Goal: Information Seeking & Learning: Learn about a topic

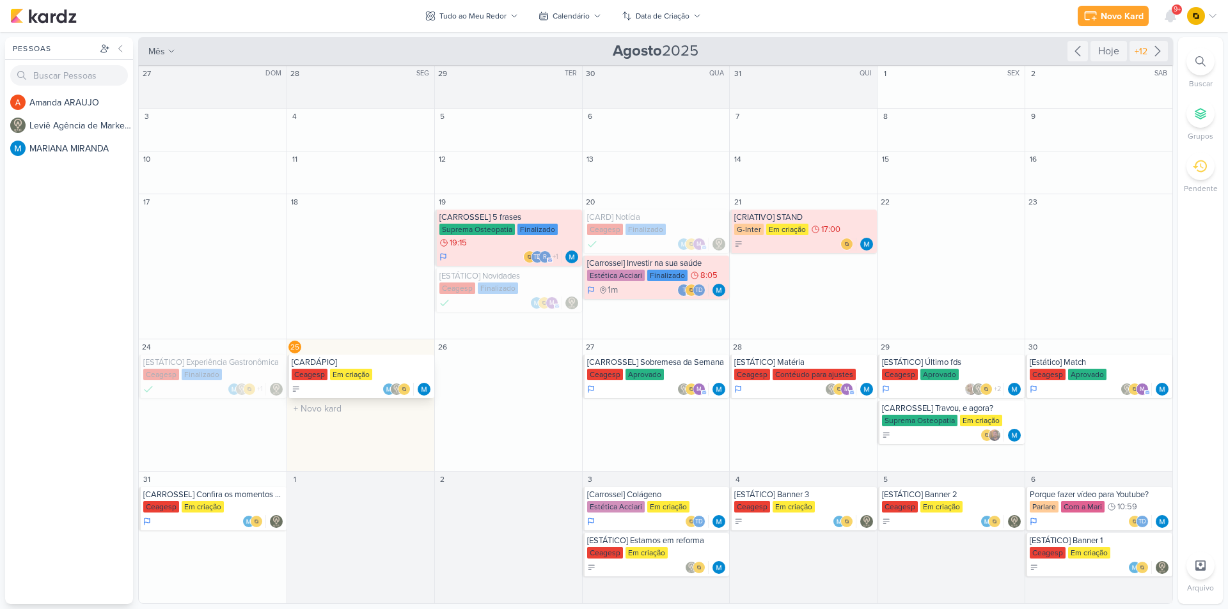
click at [353, 381] on div "Ceagesp Em criação" at bounding box center [362, 375] width 140 height 13
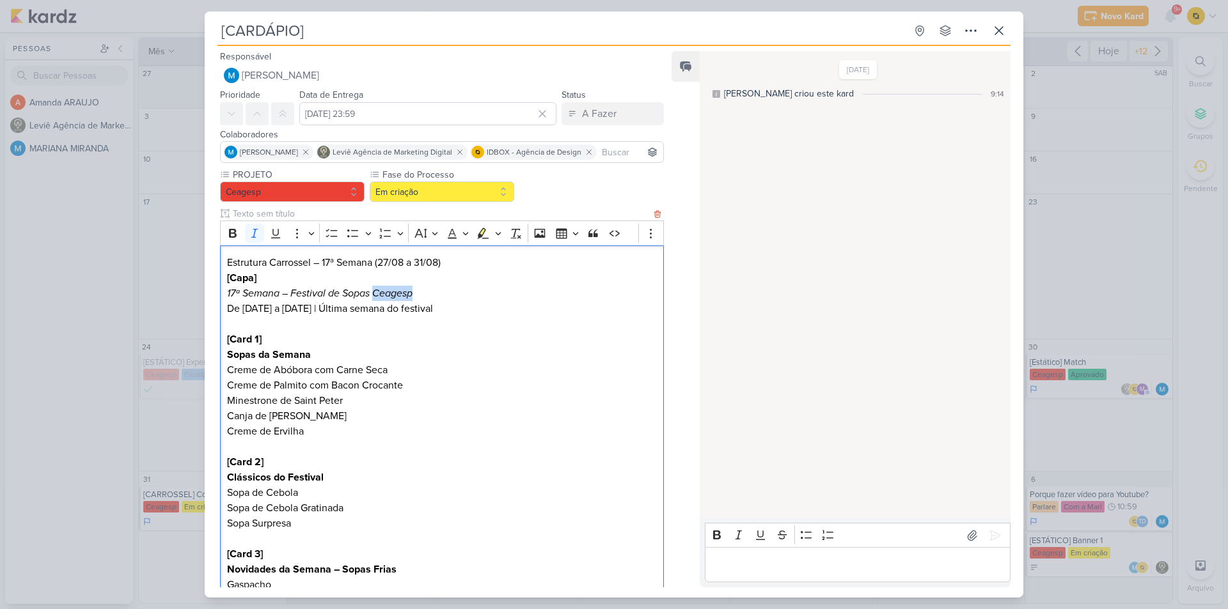
drag, startPoint x: 416, startPoint y: 291, endPoint x: 371, endPoint y: 295, distance: 44.9
click at [373, 295] on p "[Capa] 17ª Semana – Festival de Sopas Ceagesp De [DATE] a [DATE] | Última seman…" at bounding box center [442, 293] width 430 height 46
click at [328, 294] on icon "17ª Semana – Festival de Sopas Ceagesp" at bounding box center [319, 293] width 185 height 13
drag, startPoint x: 401, startPoint y: 298, endPoint x: 222, endPoint y: 297, distance: 178.4
click at [222, 297] on div "Estrutura Carrossel – 17ª Semana (27/08 a 31/08) [[GEOGRAPHIC_DATA]] 17ª Semana…" at bounding box center [442, 547] width 444 height 603
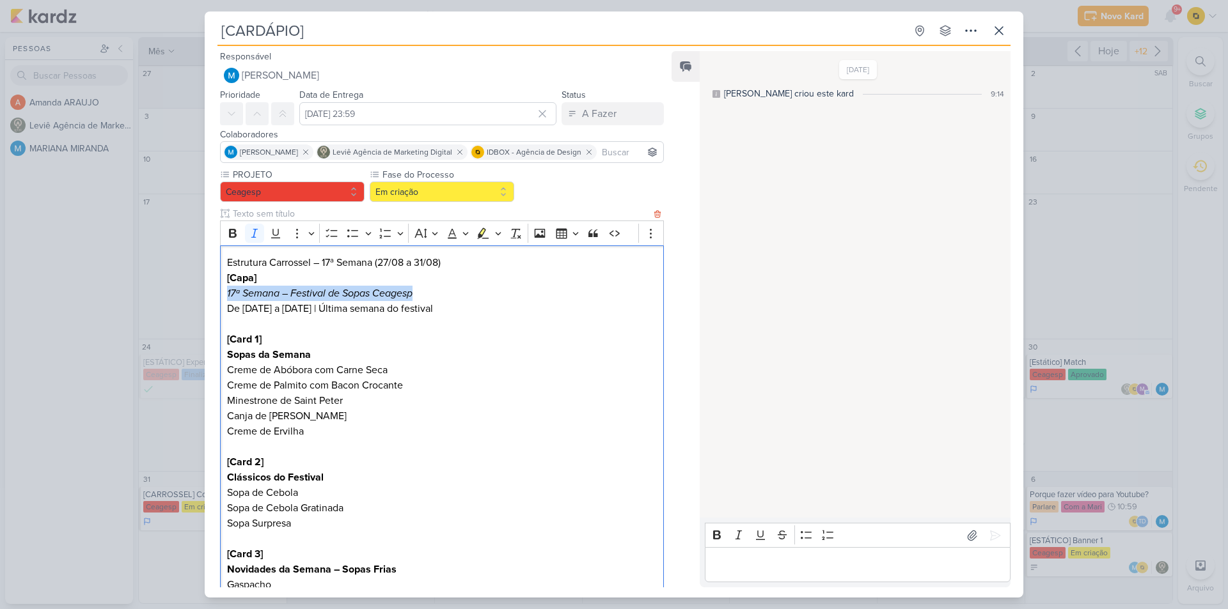
copy icon "17ª Semana – Festival de Sopas Ceagesp"
click at [428, 279] on p "[Capa] 17ª Semana – Festival de Sopas Ceagesp De [DATE] a [DATE] | Última seman…" at bounding box center [442, 293] width 430 height 46
drag, startPoint x: 427, startPoint y: 293, endPoint x: 288, endPoint y: 298, distance: 139.5
click at [288, 298] on p "[Capa] 17ª Semana – Festival de Sopas Ceagesp De [DATE] a [DATE] | Última seman…" at bounding box center [442, 293] width 430 height 46
click at [298, 297] on icon "17ª Semana – Festival de Sopas Ceagesp" at bounding box center [319, 293] width 185 height 13
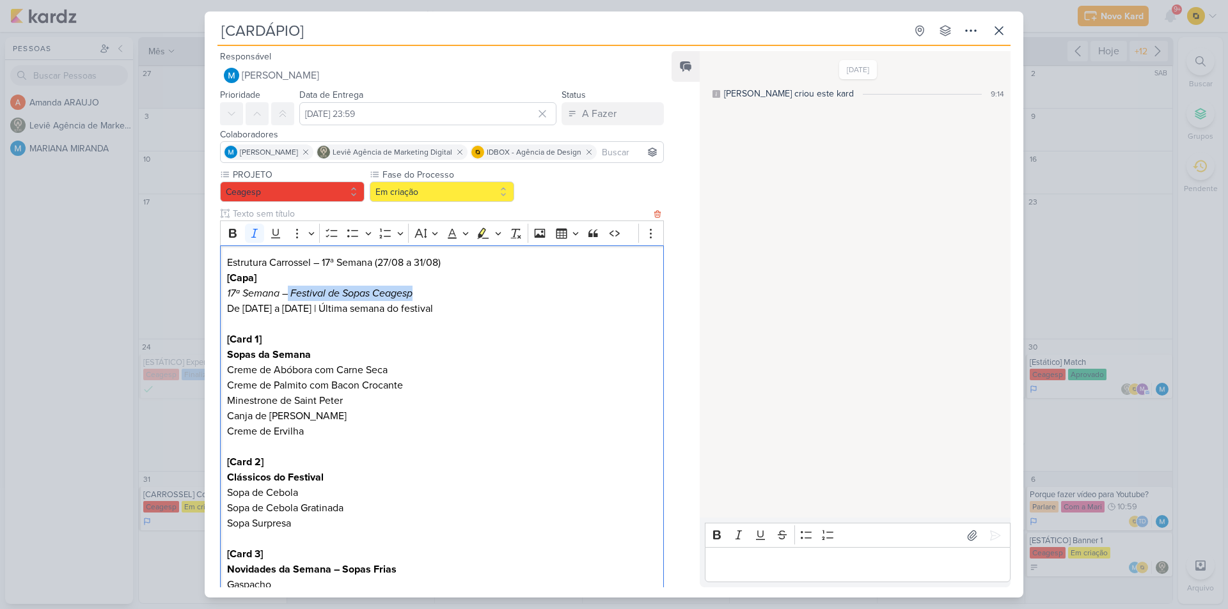
click at [366, 291] on icon "17ª Semana – Festival de Sopas Ceagesp" at bounding box center [319, 293] width 185 height 13
drag, startPoint x: 339, startPoint y: 293, endPoint x: 292, endPoint y: 297, distance: 46.8
click at [293, 296] on icon "17ª Semana – Festival de Sopas Ceagesp" at bounding box center [319, 293] width 185 height 13
copy icon "Festival de"
drag, startPoint x: 422, startPoint y: 292, endPoint x: 344, endPoint y: 296, distance: 78.1
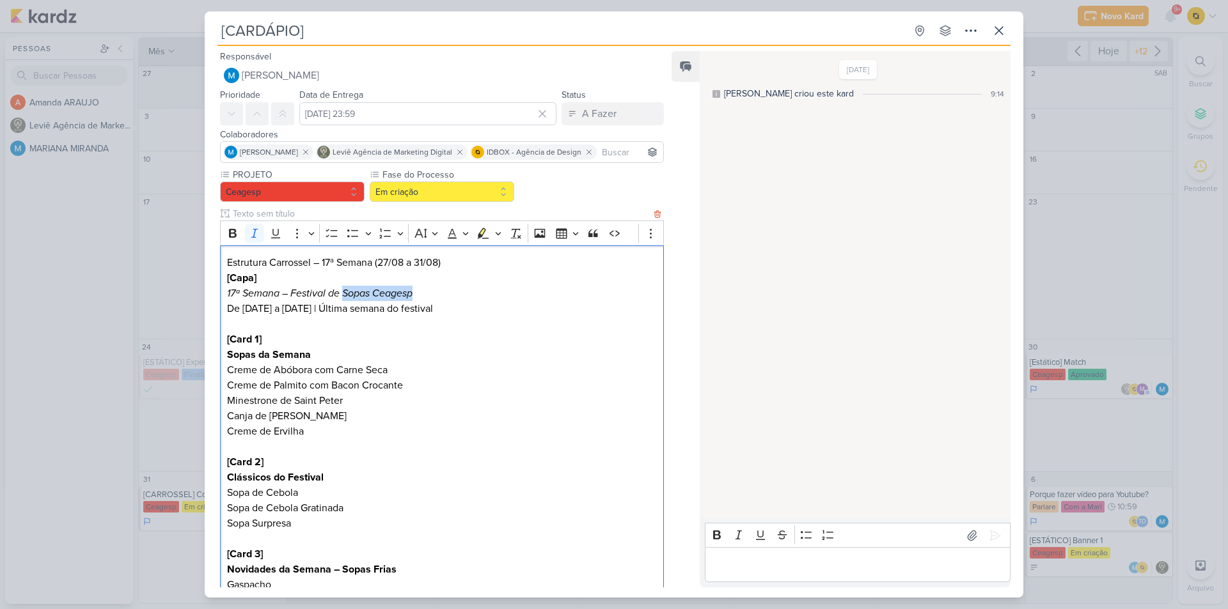
click at [344, 296] on p "[Capa] 17ª Semana – Festival de Sopas Ceagesp De [DATE] a [DATE] | Última seman…" at bounding box center [442, 293] width 430 height 46
copy icon "Sopas Ceagesp"
drag, startPoint x: 228, startPoint y: 308, endPoint x: 444, endPoint y: 306, distance: 216.1
click at [444, 306] on p "[Capa] 17ª Semana – Festival de Sopas Ceagesp De [DATE] a [DATE] | Última seman…" at bounding box center [442, 293] width 430 height 46
click at [432, 306] on p "[Capa] 17ª Semana – Festival de Sopas Ceagesp De [DATE] a [DATE] | Última seman…" at bounding box center [442, 293] width 430 height 46
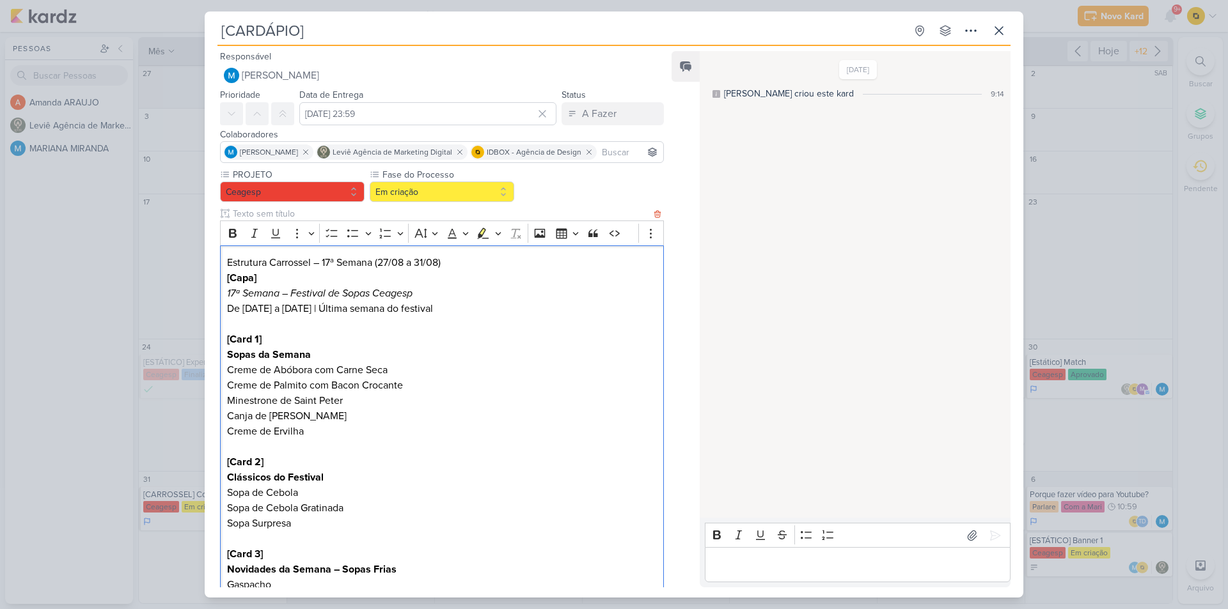
drag, startPoint x: 444, startPoint y: 306, endPoint x: 229, endPoint y: 311, distance: 214.9
click at [229, 311] on p "[Capa] 17ª Semana – Festival de Sopas Ceagesp De [DATE] a [DATE] | Última seman…" at bounding box center [442, 293] width 430 height 46
copy p "De [DATE] a [DATE] | Última semana do festival"
drag, startPoint x: 316, startPoint y: 350, endPoint x: 222, endPoint y: 350, distance: 94.0
click at [222, 350] on div "Estrutura Carrossel – 17ª Semana (27/08 a 31/08) [[GEOGRAPHIC_DATA]] 17ª Semana…" at bounding box center [442, 547] width 444 height 603
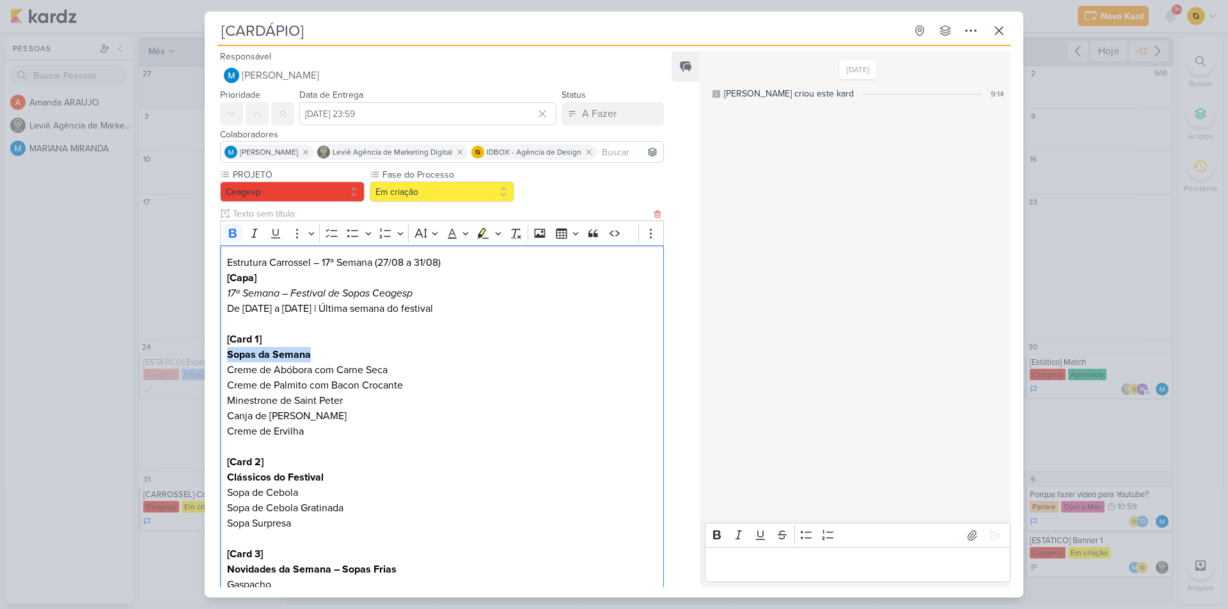
copy strong "Sopas da Semana"
drag, startPoint x: 233, startPoint y: 369, endPoint x: 392, endPoint y: 366, distance: 158.6
click at [392, 366] on div "Estrutura Carrossel – 17ª Semana (27/08 a 31/08) [[GEOGRAPHIC_DATA]] 17ª Semana…" at bounding box center [442, 547] width 444 height 603
copy p "Creme de Abóbora com Carne Seca"
drag, startPoint x: 228, startPoint y: 383, endPoint x: 407, endPoint y: 383, distance: 178.4
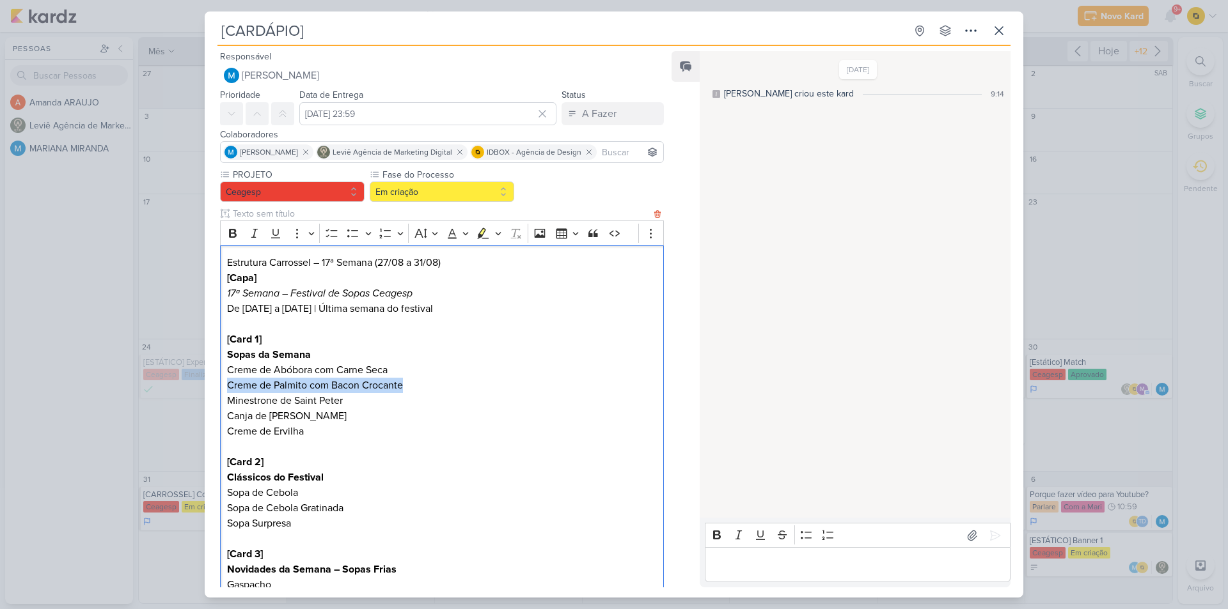
click at [407, 383] on p "Creme de Palmito com Bacon Crocante" at bounding box center [442, 385] width 430 height 15
copy p "Creme de Palmito com Bacon Crocante"
drag, startPoint x: 343, startPoint y: 405, endPoint x: 220, endPoint y: 404, distance: 122.8
click at [220, 404] on div "Estrutura Carrossel – 17ª Semana (27/08 a 31/08) [[GEOGRAPHIC_DATA]] 17ª Semana…" at bounding box center [442, 547] width 444 height 603
copy p "Minestrone de Saint Peter"
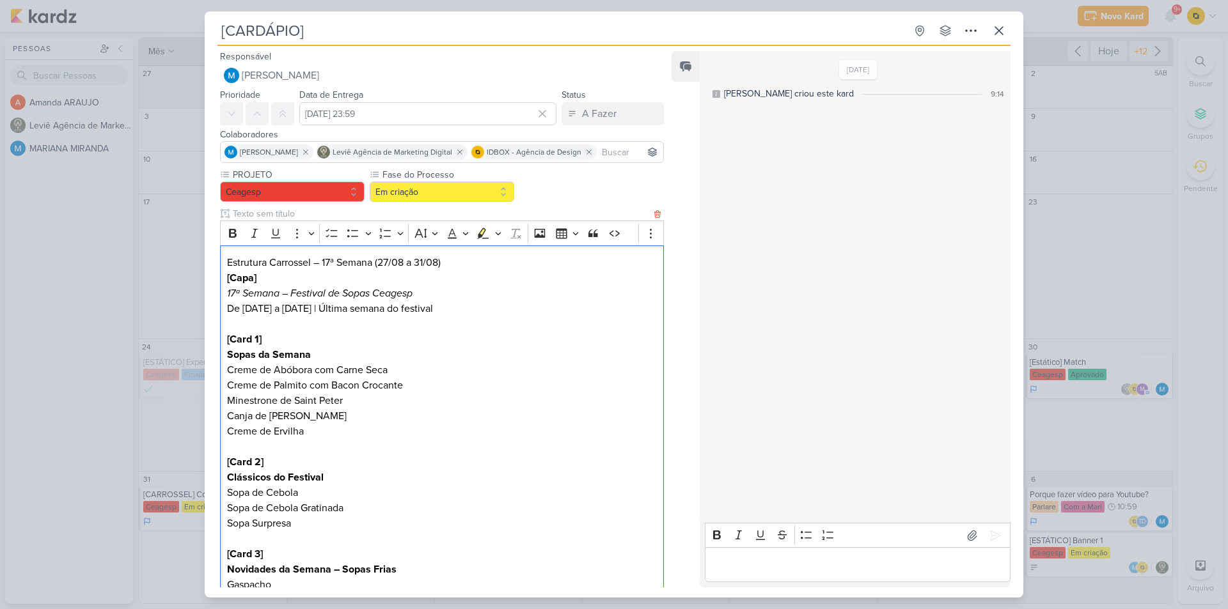
drag, startPoint x: 343, startPoint y: 418, endPoint x: 222, endPoint y: 417, distance: 120.8
click at [221, 417] on div "Estrutura Carrossel – 17ª Semana (27/08 a 31/08) [[GEOGRAPHIC_DATA]] 17ª Semana…" at bounding box center [442, 547] width 444 height 603
copy p "Canja de [PERSON_NAME]"
copy p "Creme de Ervilha"
drag, startPoint x: 306, startPoint y: 430, endPoint x: 259, endPoint y: 430, distance: 47.3
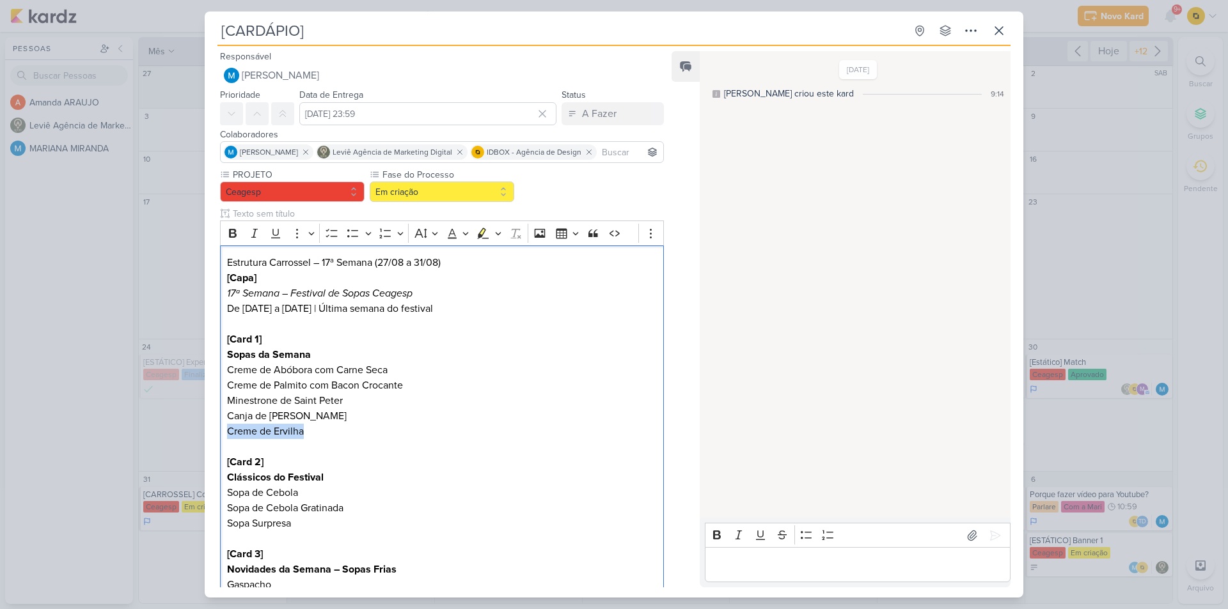
drag, startPoint x: 345, startPoint y: 400, endPoint x: 217, endPoint y: 396, distance: 127.9
drag, startPoint x: 329, startPoint y: 473, endPoint x: 207, endPoint y: 483, distance: 122.5
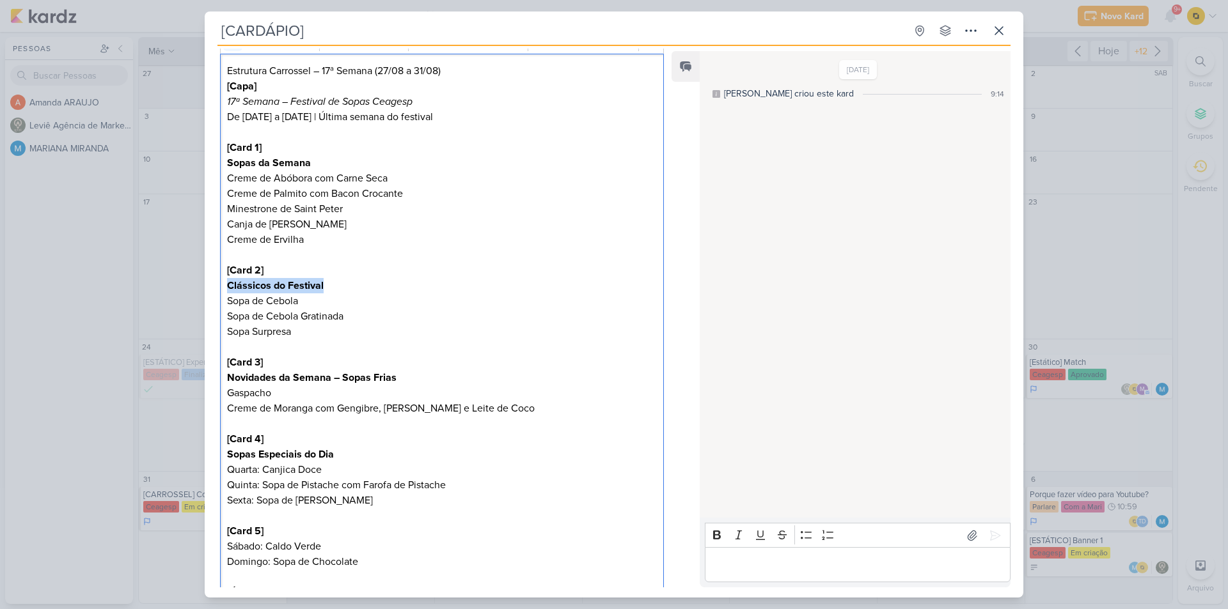
scroll to position [128, 0]
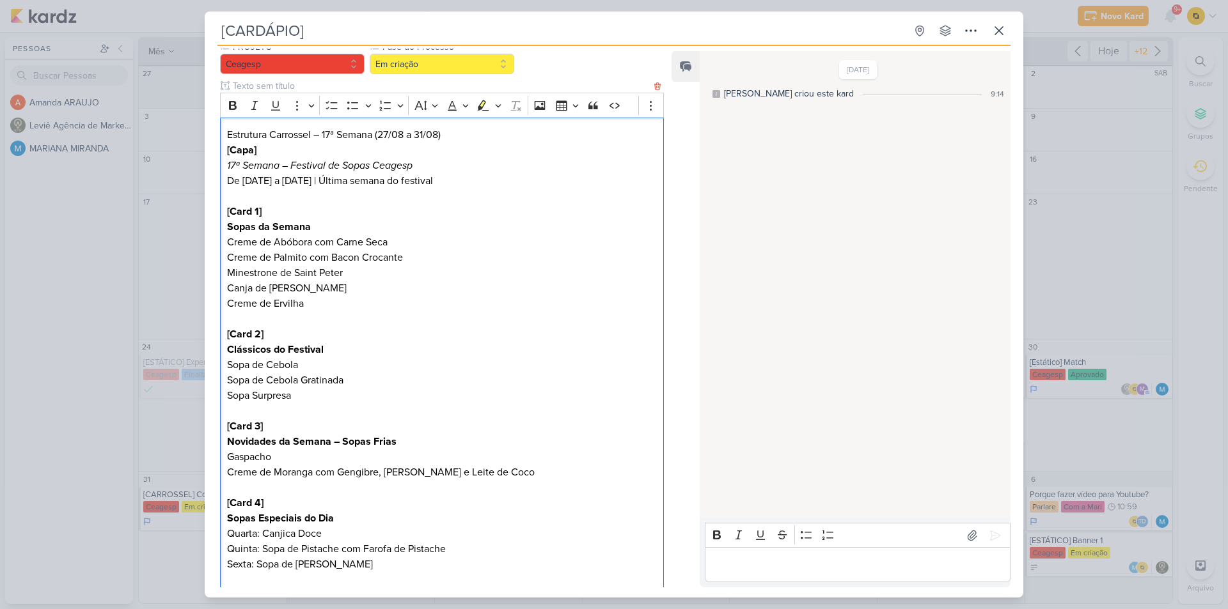
click at [363, 180] on p "[Capa] 17ª Semana – Festival de Sopas Ceagesp De [DATE] a [DATE] | Última seman…" at bounding box center [442, 166] width 430 height 46
click at [315, 285] on p "Canja de [PERSON_NAME]" at bounding box center [442, 288] width 430 height 15
click at [299, 357] on p "Sopa de Cebola" at bounding box center [442, 364] width 430 height 15
click at [324, 480] on p "Creme de Moranga com Gengibre, [PERSON_NAME] e Leite de Coco" at bounding box center [442, 472] width 430 height 15
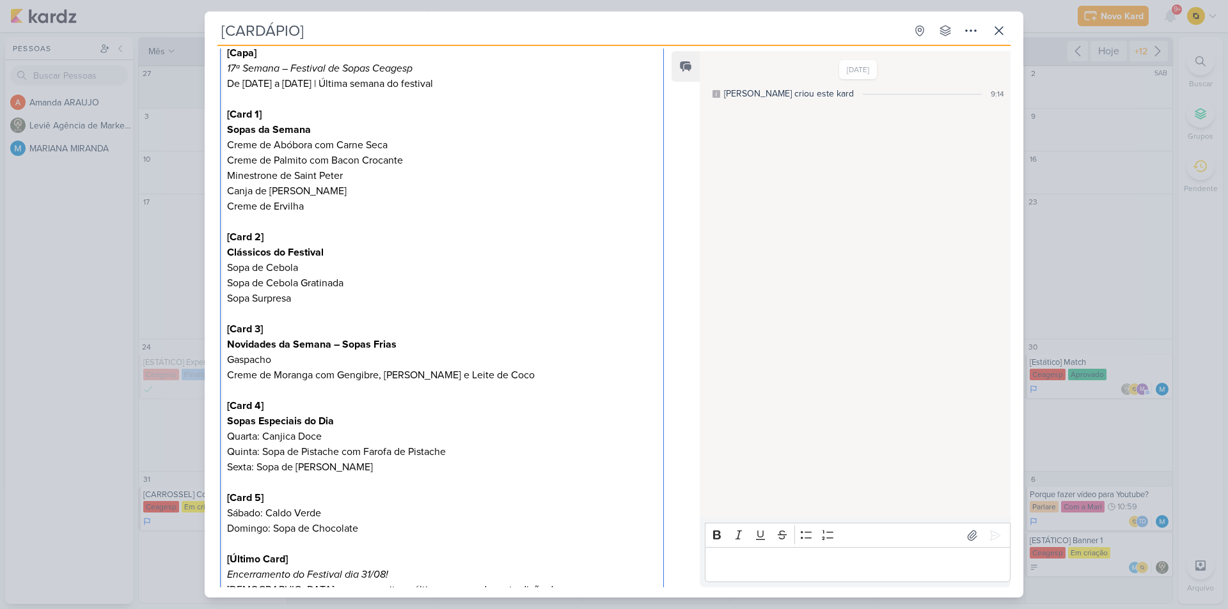
scroll to position [256, 0]
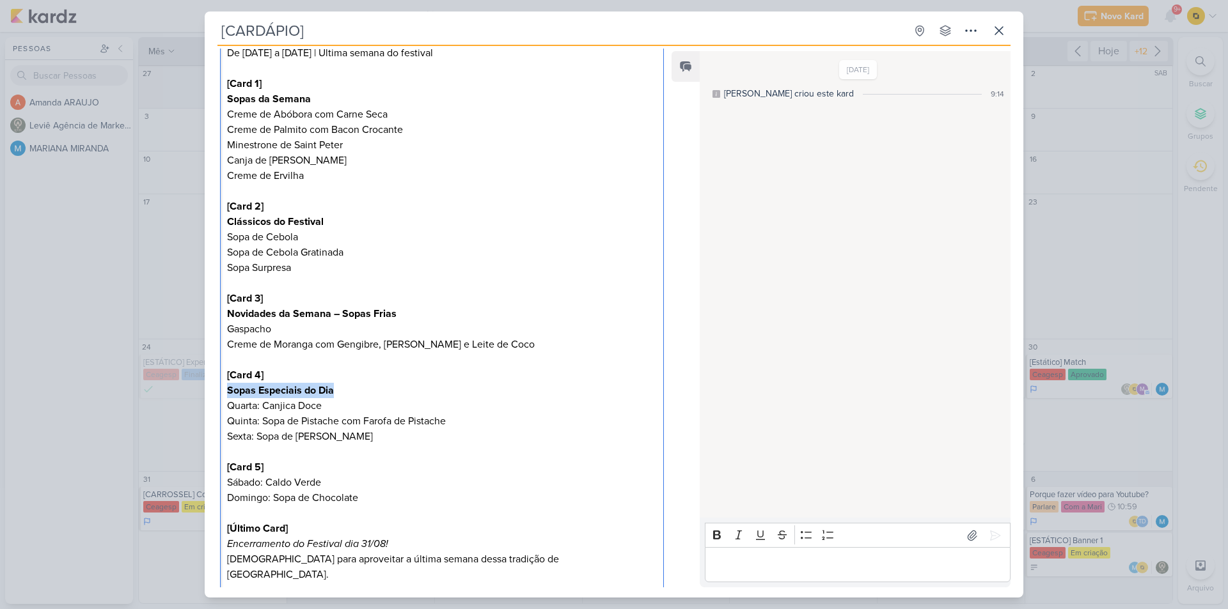
drag, startPoint x: 332, startPoint y: 392, endPoint x: 208, endPoint y: 393, distance: 123.4
click at [208, 393] on div "PROJETO [GEOGRAPHIC_DATA] Fase do Processo" at bounding box center [437, 378] width 464 height 932
click at [386, 410] on p "Quarta: Canjica Doce" at bounding box center [442, 405] width 430 height 15
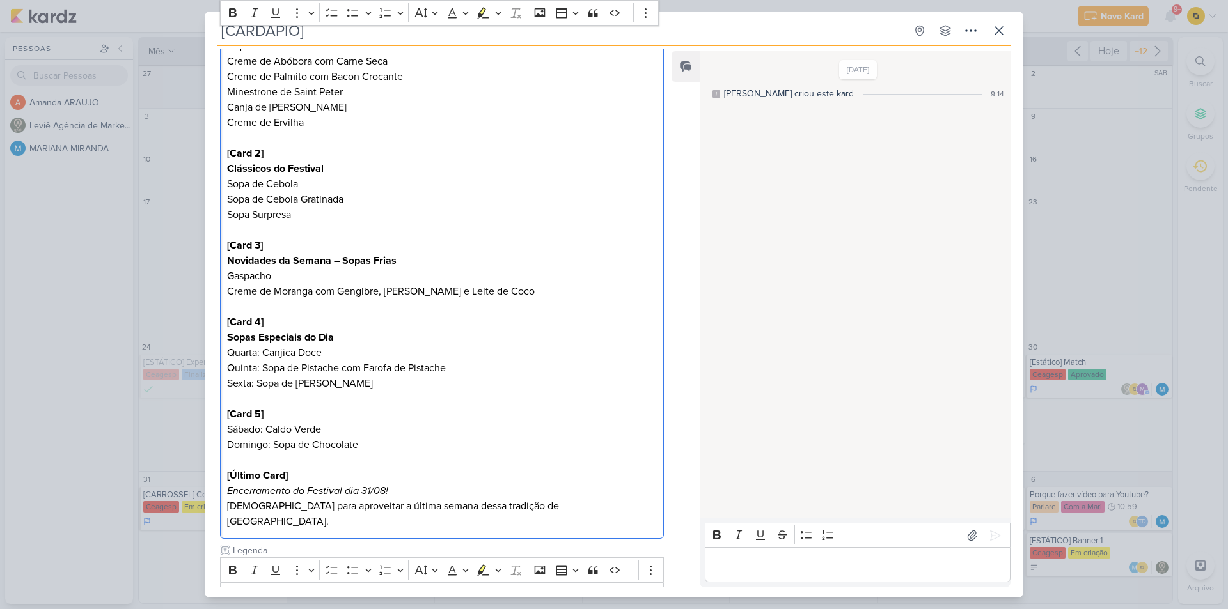
scroll to position [320, 0]
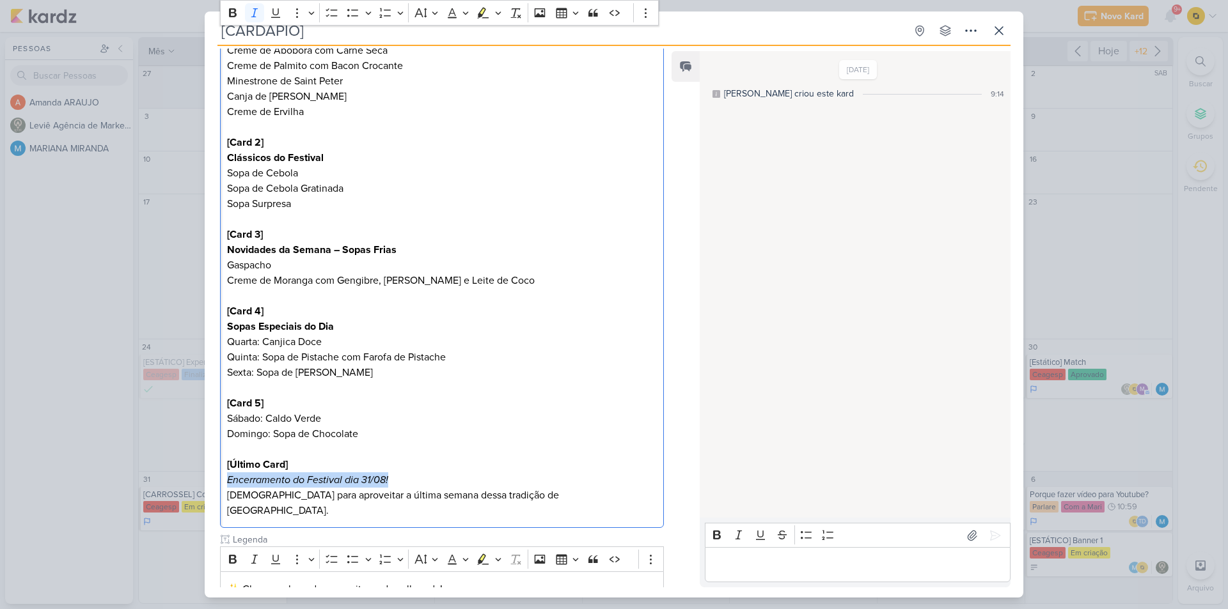
drag, startPoint x: 396, startPoint y: 481, endPoint x: 212, endPoint y: 487, distance: 183.6
click at [212, 487] on div "PROJETO [GEOGRAPHIC_DATA] Fase do Processo" at bounding box center [437, 314] width 464 height 932
drag, startPoint x: 541, startPoint y: 495, endPoint x: 226, endPoint y: 500, distance: 315.2
click at [226, 500] on div "Estrutura Carrossel – 17ª Semana (27/08 a 31/08) [[GEOGRAPHIC_DATA]] 17ª Semana…" at bounding box center [442, 227] width 444 height 603
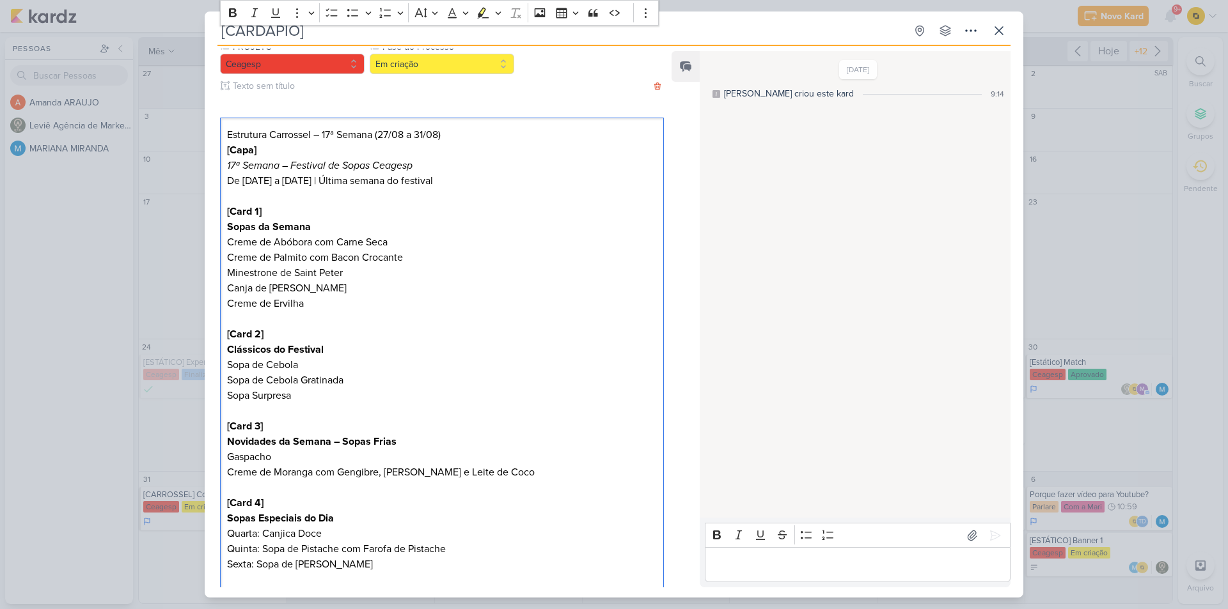
scroll to position [0, 0]
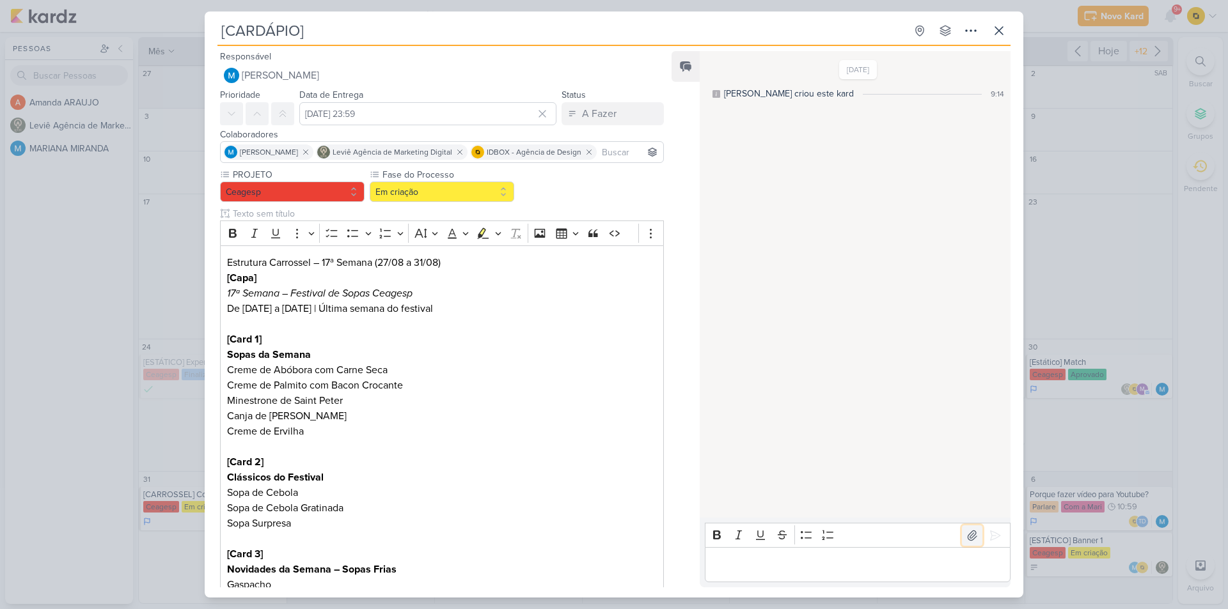
click at [969, 534] on icon at bounding box center [971, 535] width 13 height 13
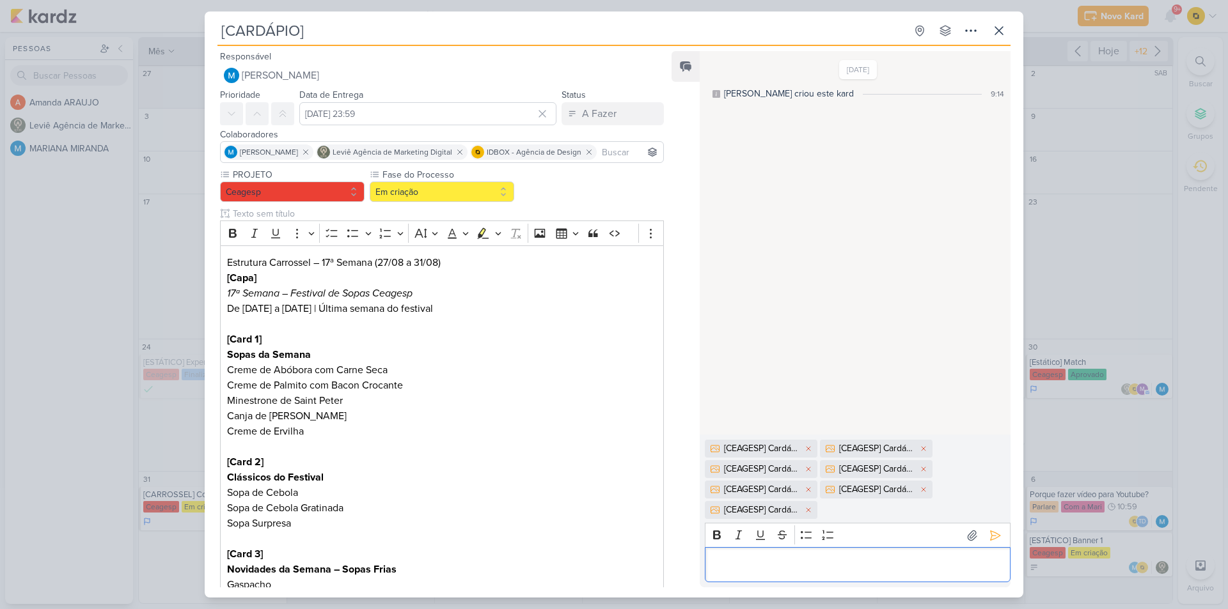
click at [747, 575] on div "Editor editing area: main" at bounding box center [858, 564] width 306 height 35
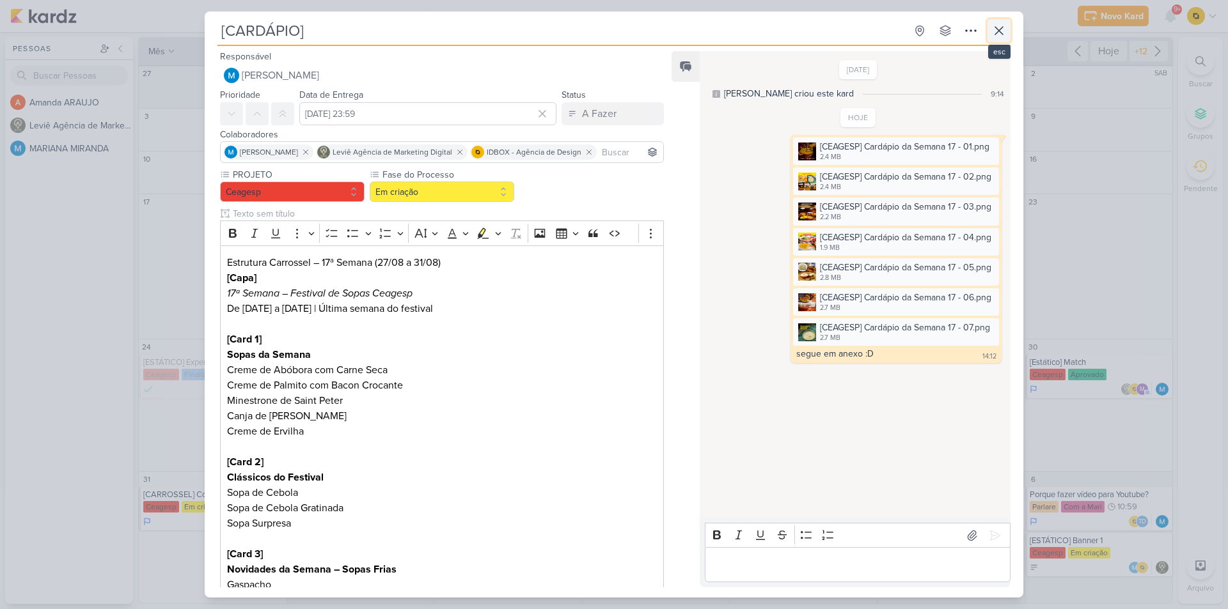
click at [1002, 31] on icon at bounding box center [998, 30] width 15 height 15
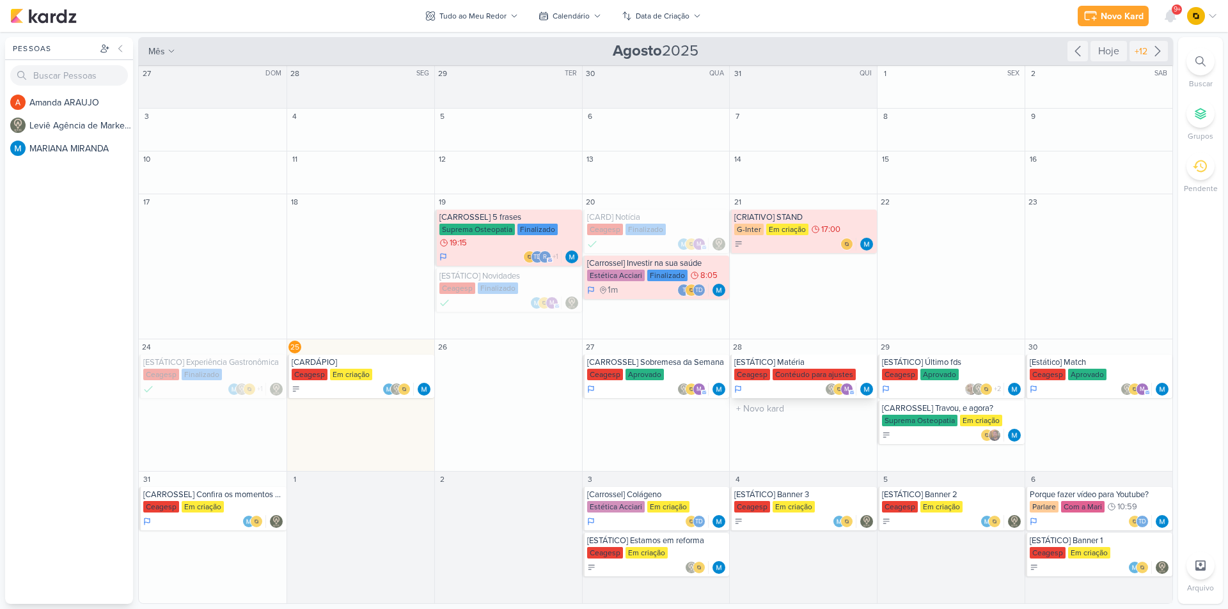
click at [811, 357] on div "[ESTÁTICO] Matéria" at bounding box center [804, 362] width 140 height 10
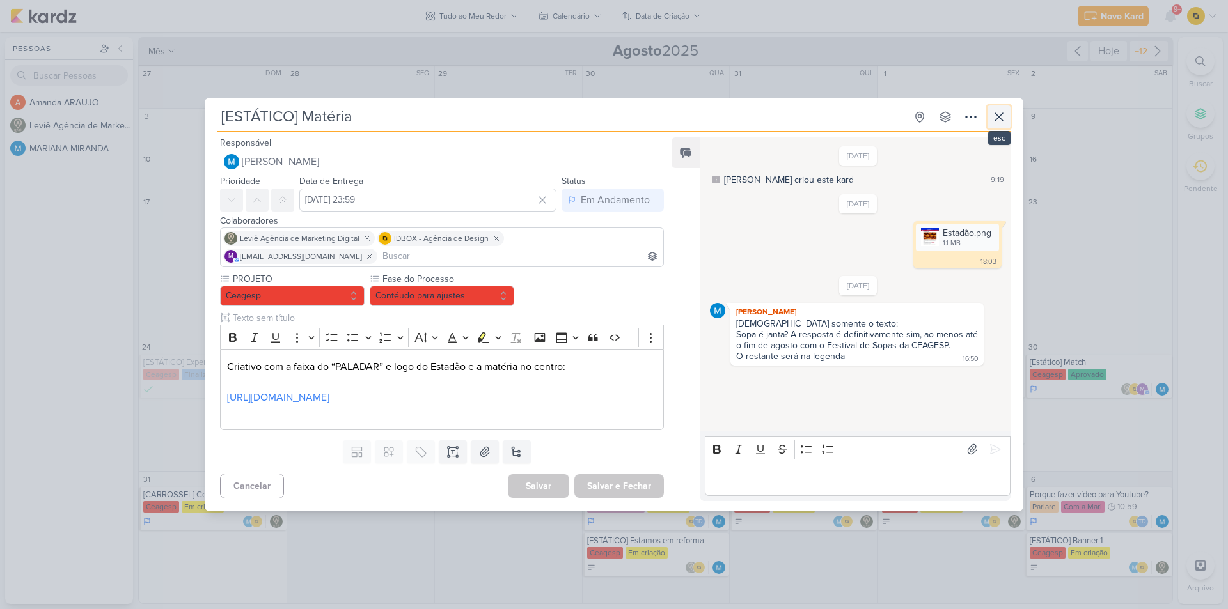
click at [1004, 117] on icon at bounding box center [998, 116] width 15 height 15
